Goal: Task Accomplishment & Management: Complete application form

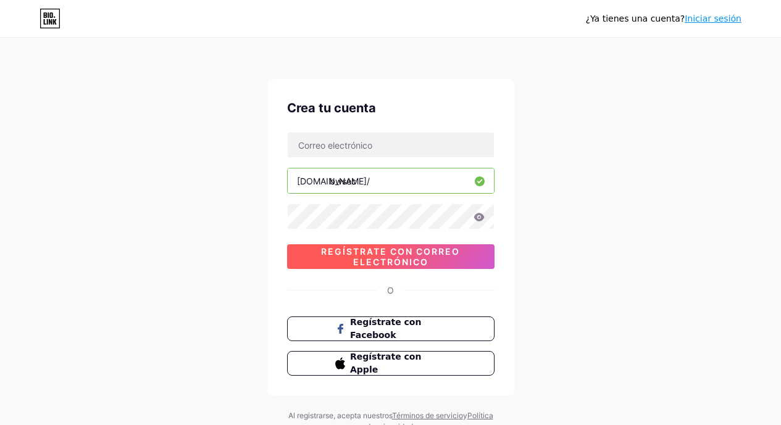
click at [404, 247] on font "Regístrate con correo electrónico" at bounding box center [390, 256] width 139 height 21
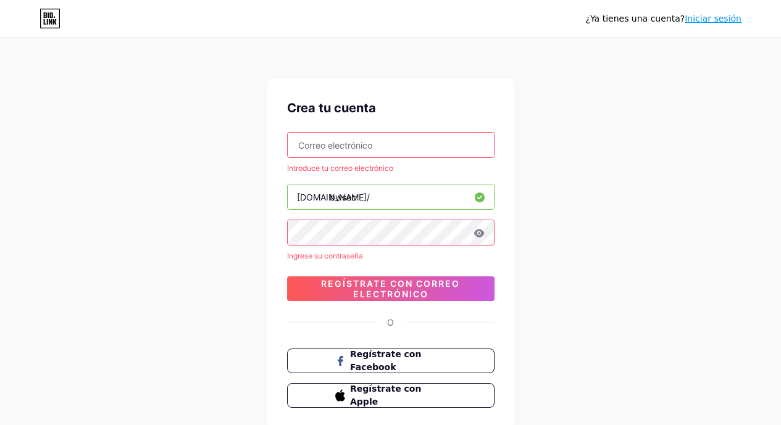
click at [331, 149] on input "text" at bounding box center [391, 145] width 206 height 25
type input "[DOMAIN_NAME][EMAIL_ADDRESS][DOMAIN_NAME]"
click at [576, 176] on div "¿Ya tienes una cuenta? Iniciar sesión Crea tu cuenta [DOMAIN_NAME][EMAIL_ADDRES…" at bounding box center [390, 252] width 781 height 504
click at [582, 244] on div "¿Ya tienes una cuenta? Iniciar sesión Crea tu cuenta [DOMAIN_NAME][EMAIL_ADDRES…" at bounding box center [390, 252] width 781 height 504
click at [474, 233] on icon at bounding box center [478, 233] width 10 height 8
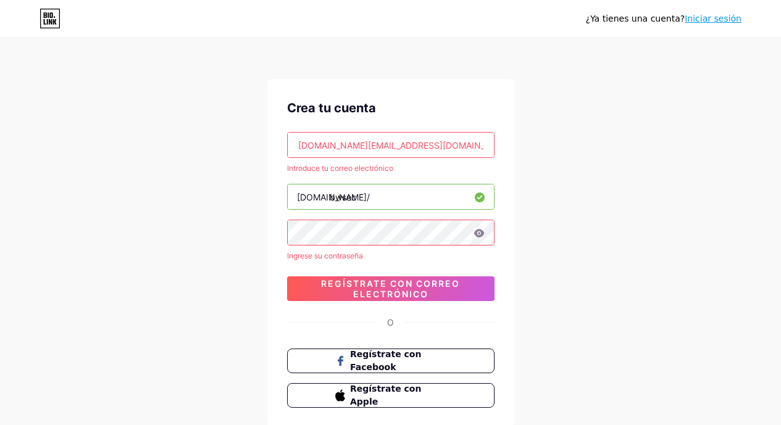
click at [480, 233] on icon at bounding box center [478, 233] width 11 height 9
click at [300, 146] on input "[DOMAIN_NAME][EMAIL_ADDRESS][DOMAIN_NAME]" at bounding box center [391, 145] width 206 height 25
click at [625, 344] on div "¿Ya tienes una cuenta? Iniciar sesión Crea tu cuenta [DOMAIN_NAME][EMAIL_ADDRES…" at bounding box center [390, 252] width 781 height 504
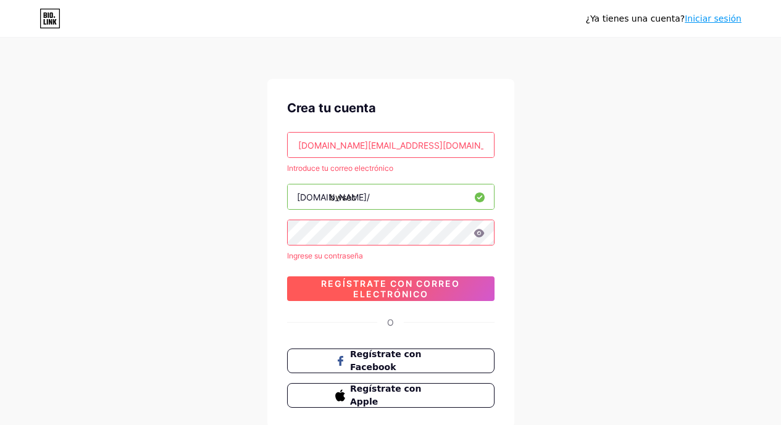
click at [410, 290] on font "Regístrate con correo electrónico" at bounding box center [390, 288] width 139 height 21
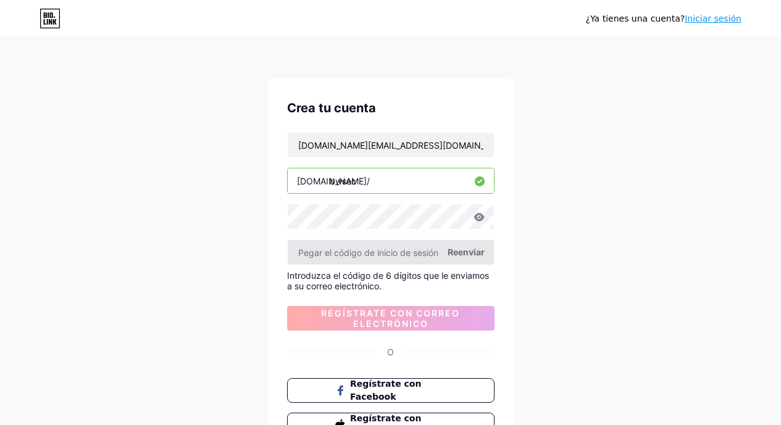
click at [405, 252] on input "text" at bounding box center [391, 252] width 206 height 25
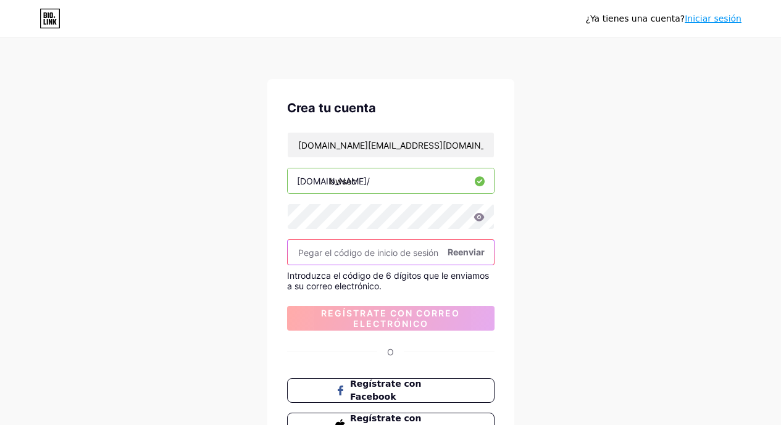
paste input "382224"
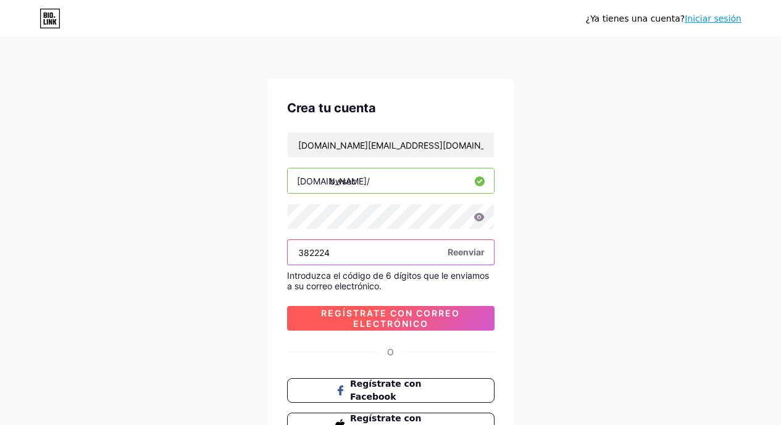
type input "382224"
click at [412, 318] on font "Regístrate con correo electrónico" at bounding box center [390, 318] width 139 height 21
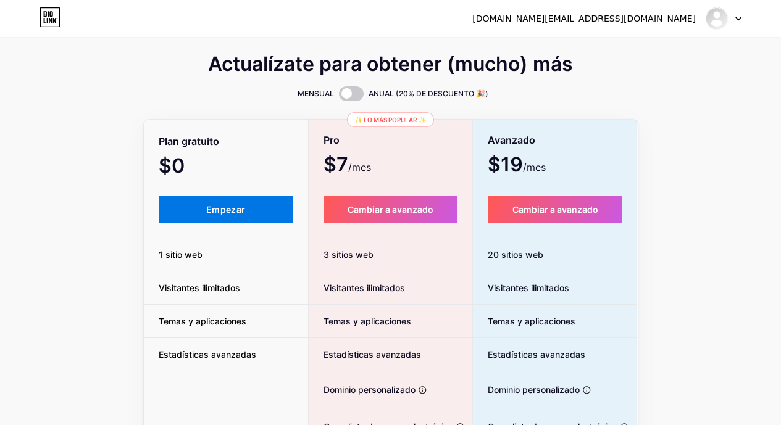
click at [249, 213] on button "Empezar" at bounding box center [226, 210] width 135 height 28
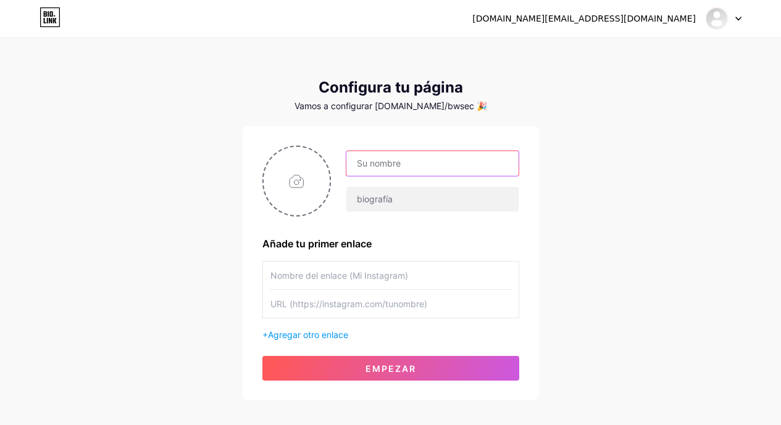
click at [371, 155] on input "text" at bounding box center [432, 163] width 172 height 25
drag, startPoint x: 446, startPoint y: 165, endPoint x: 561, endPoint y: 166, distance: 114.8
click at [561, 166] on div "[DOMAIN_NAME][EMAIL_ADDRESS][DOMAIN_NAME] Panel Cerrar sesión Configura tu pági…" at bounding box center [390, 220] width 781 height 440
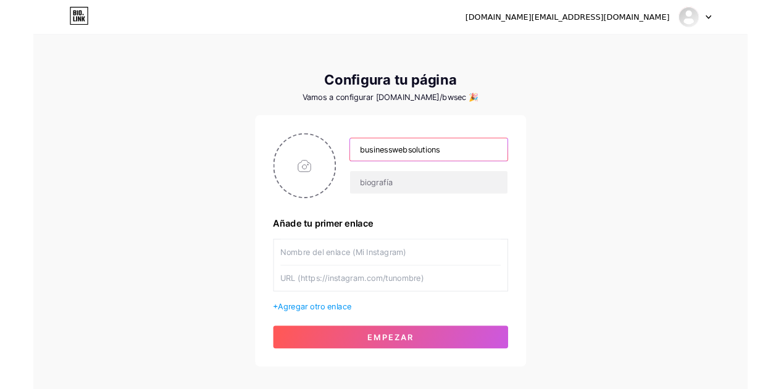
scroll to position [0, 0]
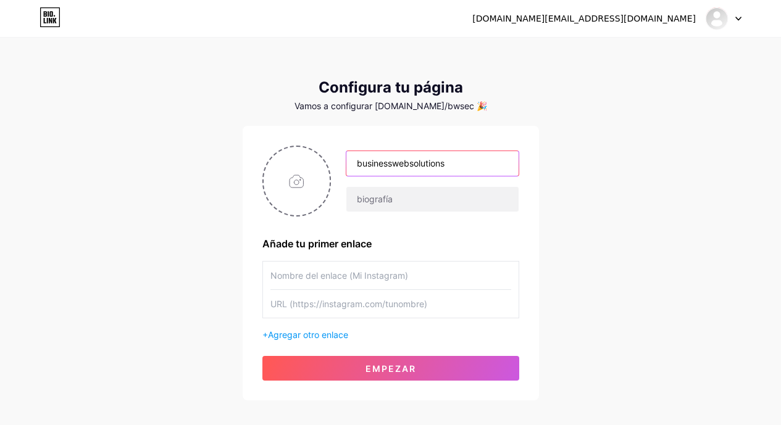
click at [361, 165] on input "businesswebsolutions" at bounding box center [432, 163] width 172 height 25
click at [395, 164] on input "Businesswebsolutions" at bounding box center [432, 163] width 172 height 25
click at [402, 166] on input "Business websolutions" at bounding box center [432, 163] width 172 height 25
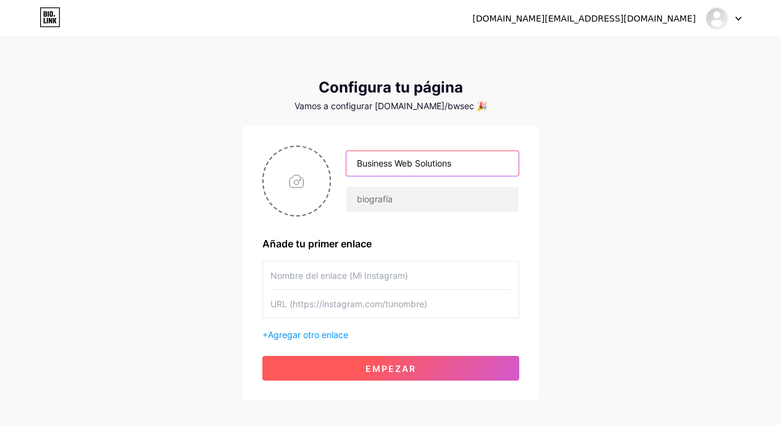
type input "Business Web Solutions"
click at [391, 368] on font "Empezar" at bounding box center [390, 368] width 51 height 10
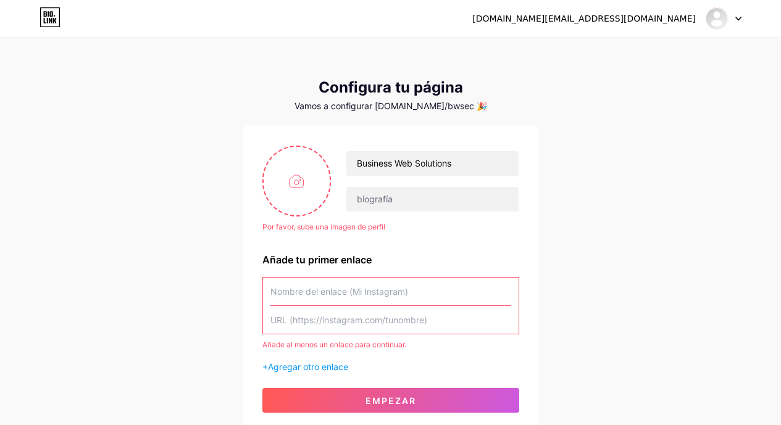
click at [296, 317] on input "text" at bounding box center [390, 320] width 241 height 28
click at [311, 325] on input "text" at bounding box center [390, 320] width 241 height 28
paste input "[URL][DOMAIN_NAME][DOMAIN_NAME]"
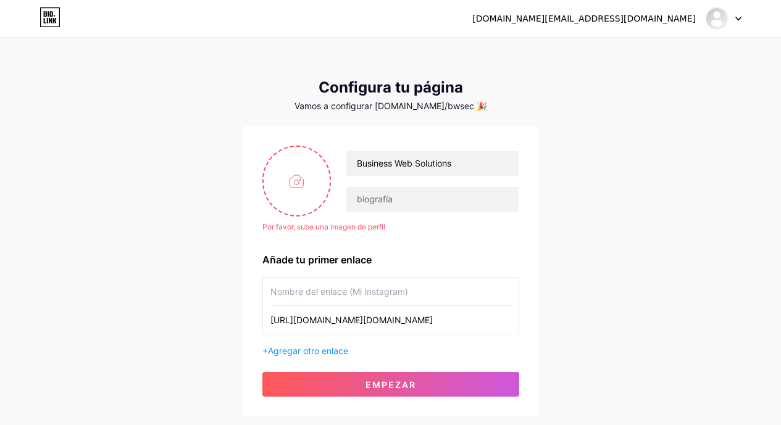
type input "[URL][DOMAIN_NAME][DOMAIN_NAME]"
click at [319, 291] on input "text" at bounding box center [390, 292] width 241 height 28
type input "B"
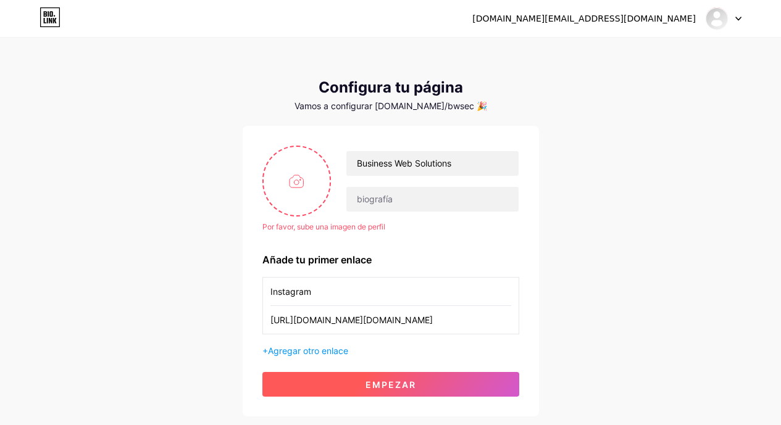
type input "Instagram"
click at [377, 381] on font "Empezar" at bounding box center [390, 384] width 51 height 10
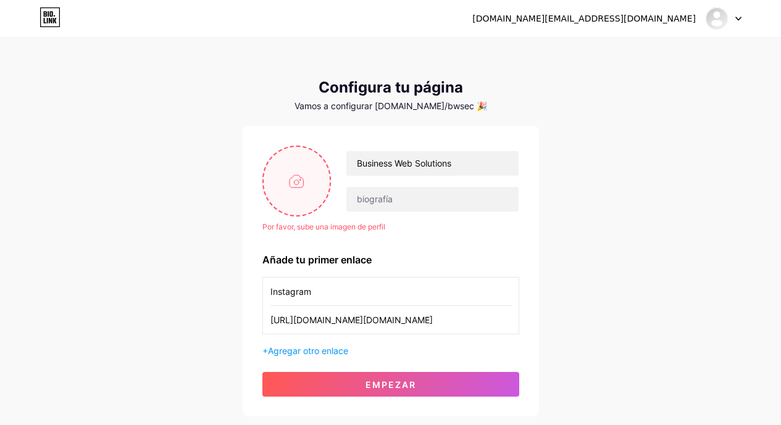
click at [301, 181] on input "file" at bounding box center [296, 181] width 67 height 68
type input "C:\fakepath\mbr-1920x1280.jpeg"
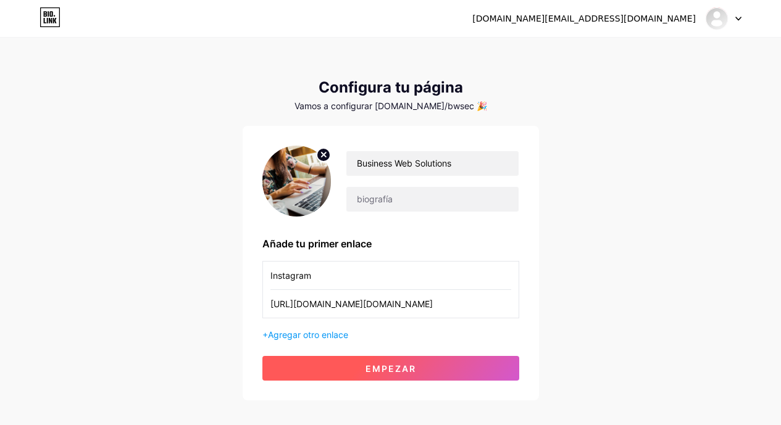
click at [436, 376] on button "Empezar" at bounding box center [390, 368] width 257 height 25
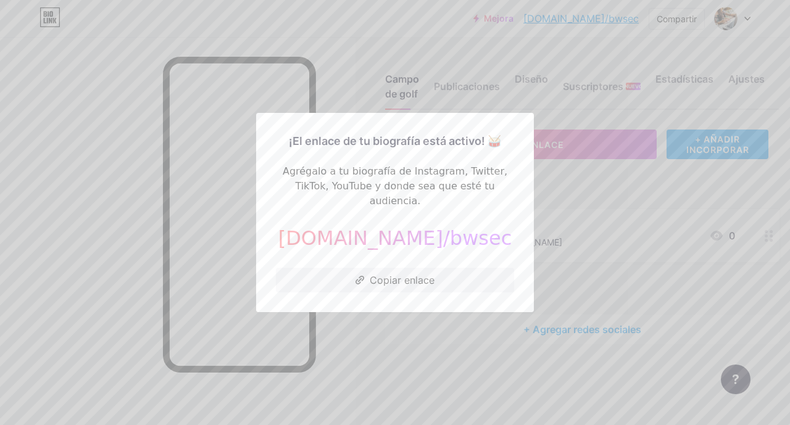
click at [340, 47] on div at bounding box center [395, 212] width 790 height 425
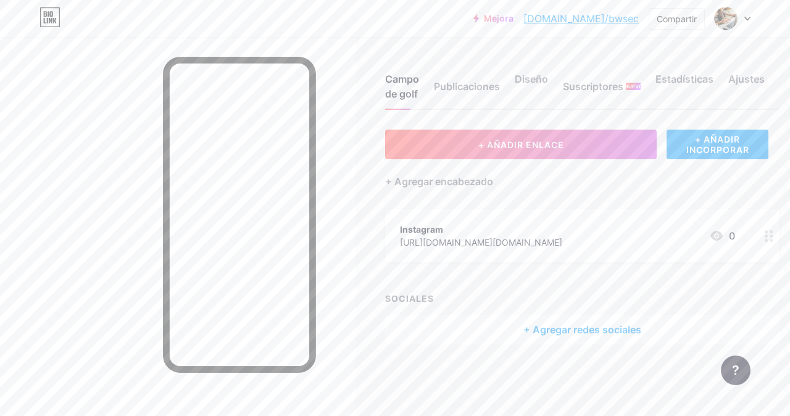
click at [378, 35] on div "Mejora [DOMAIN_NAME]/bwsec [DOMAIN_NAME]/bwsec Compartir Cambiar de cuenta Solu…" at bounding box center [395, 18] width 790 height 37
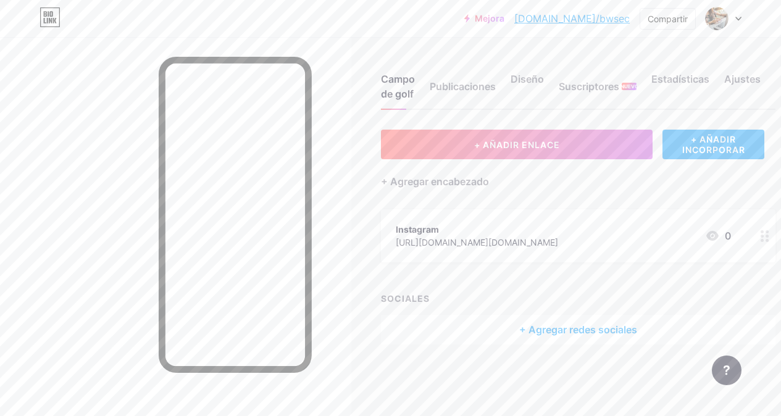
click at [452, 57] on div "Campo de golf Publicaciones Diseño Suscriptores NUEVO Estadísticas Ajustes" at bounding box center [578, 81] width 394 height 58
